Goal: Use online tool/utility

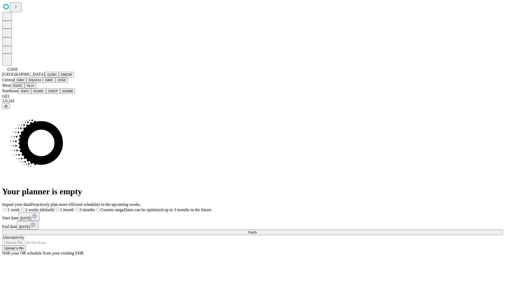
click at [45, 77] on button "GJSH" at bounding box center [52, 75] width 14 height 6
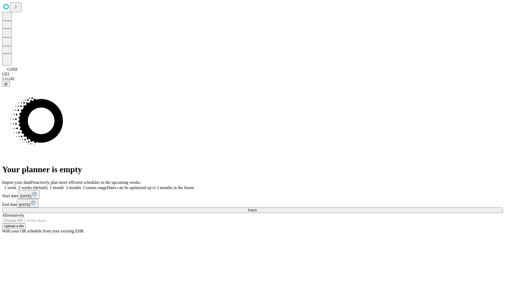
click at [64, 186] on label "1 month" at bounding box center [56, 188] width 16 height 4
click at [257, 208] on span "Fetch" at bounding box center [252, 210] width 9 height 4
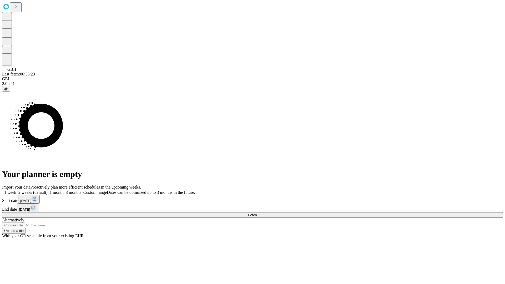
click at [257, 213] on span "Fetch" at bounding box center [252, 215] width 9 height 4
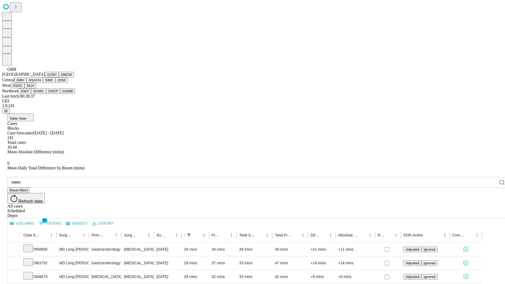
click at [41, 83] on button "GSACH" at bounding box center [34, 80] width 17 height 6
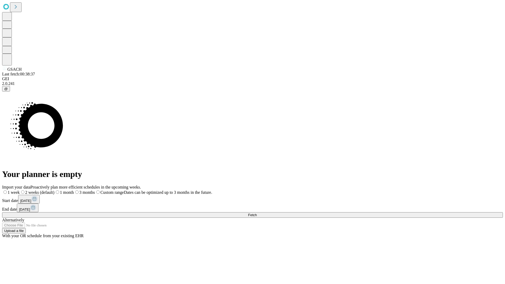
click at [74, 190] on label "1 month" at bounding box center [63, 192] width 19 height 4
click at [257, 213] on span "Fetch" at bounding box center [252, 215] width 9 height 4
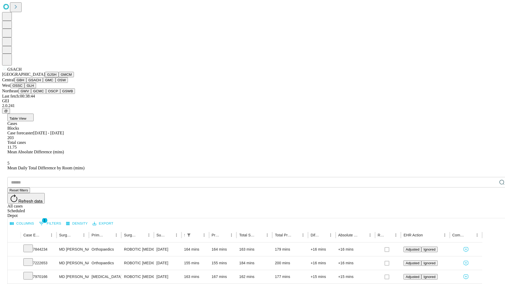
click at [43, 83] on button "GMC" at bounding box center [49, 80] width 12 height 6
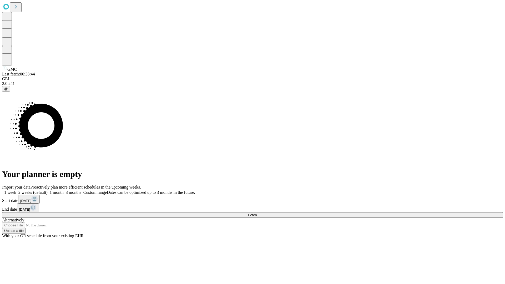
click at [64, 190] on label "1 month" at bounding box center [56, 192] width 16 height 4
click at [257, 213] on span "Fetch" at bounding box center [252, 215] width 9 height 4
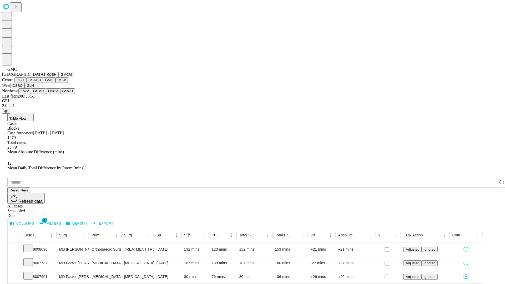
click at [56, 83] on button "OSW" at bounding box center [62, 80] width 13 height 6
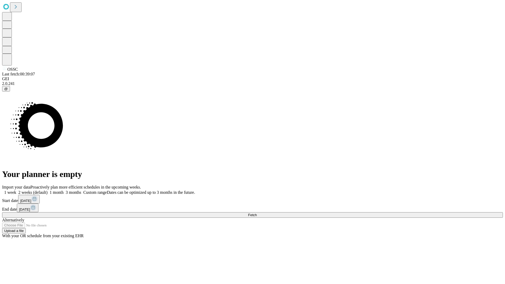
click at [257, 213] on span "Fetch" at bounding box center [252, 215] width 9 height 4
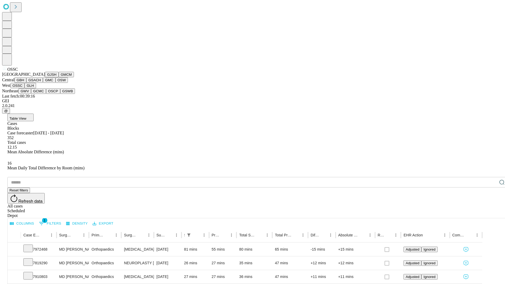
click at [36, 88] on button "GLH" at bounding box center [29, 86] width 11 height 6
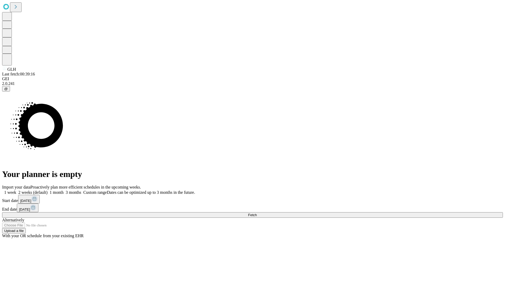
click at [64, 190] on label "1 month" at bounding box center [56, 192] width 16 height 4
click at [257, 213] on span "Fetch" at bounding box center [252, 215] width 9 height 4
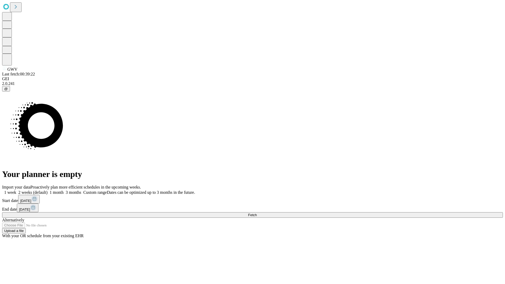
click at [64, 190] on label "1 month" at bounding box center [56, 192] width 16 height 4
click at [257, 213] on span "Fetch" at bounding box center [252, 215] width 9 height 4
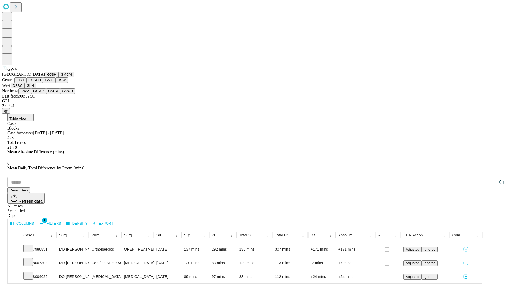
click at [41, 94] on button "GCMC" at bounding box center [38, 91] width 15 height 6
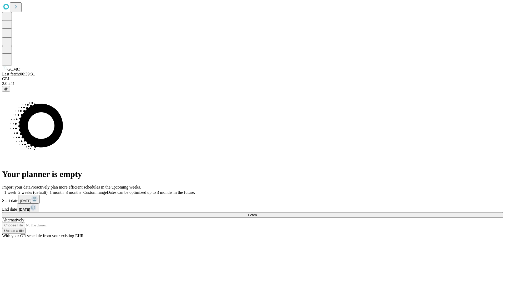
click at [64, 190] on label "1 month" at bounding box center [56, 192] width 16 height 4
click at [257, 213] on span "Fetch" at bounding box center [252, 215] width 9 height 4
